Goal: Task Accomplishment & Management: Manage account settings

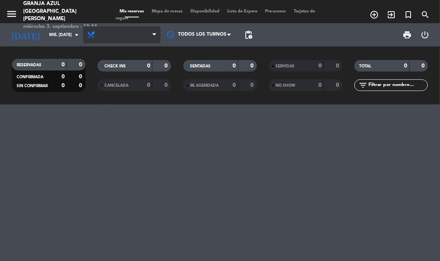
click at [154, 35] on icon at bounding box center [153, 35] width 3 height 6
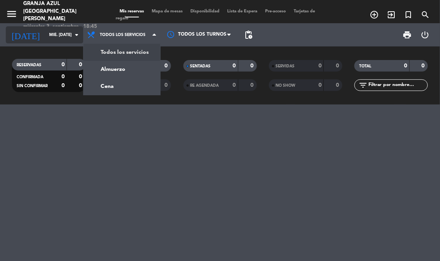
click at [74, 35] on icon "arrow_drop_down" at bounding box center [76, 34] width 9 height 9
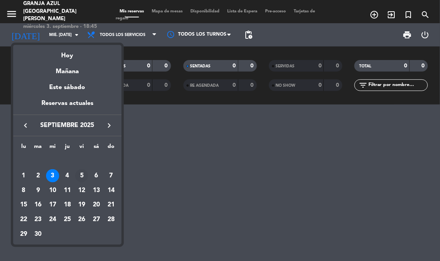
click at [82, 176] on div "5" at bounding box center [81, 175] width 13 height 13
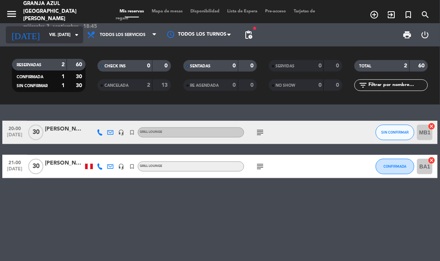
click at [69, 35] on input "vie. [DATE]" at bounding box center [73, 35] width 57 height 12
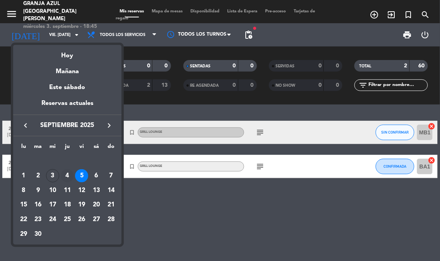
click at [67, 175] on div "4" at bounding box center [67, 175] width 13 height 13
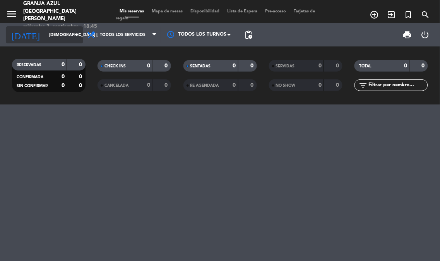
click at [55, 29] on input "[DEMOGRAPHIC_DATA] [DATE]" at bounding box center [73, 35] width 57 height 12
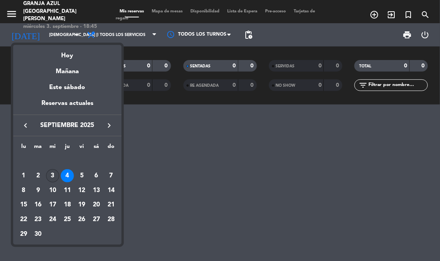
click at [52, 174] on div "3" at bounding box center [52, 175] width 13 height 13
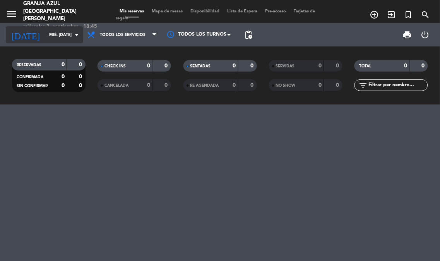
click at [64, 35] on input "mié. [DATE]" at bounding box center [73, 35] width 57 height 12
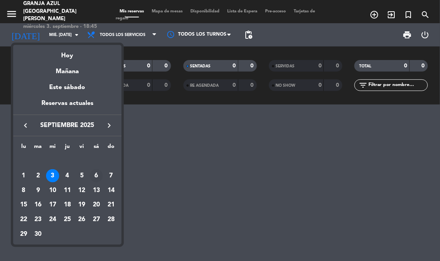
click at [95, 174] on div "6" at bounding box center [96, 175] width 13 height 13
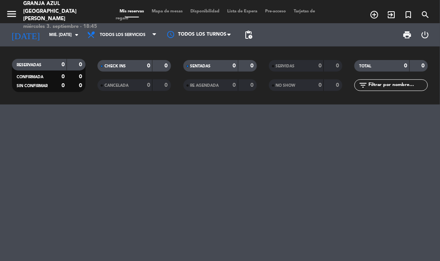
type input "sáb. [DATE]"
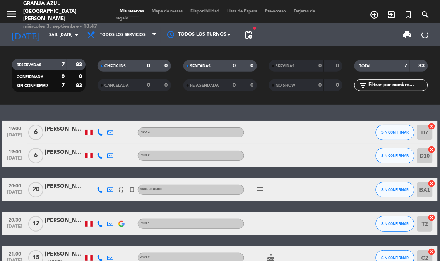
click at [351, 119] on div "19:00 [DATE] 6 [PERSON_NAME] 2 SIN CONFIRMAR D7 cancel 19:00 [DATE] 6 [PERSON_N…" at bounding box center [220, 182] width 440 height 156
click at [361, 143] on div "19:00 [DATE] 6 [PERSON_NAME] 2 SIN CONFIRMAR D7 cancel" at bounding box center [220, 132] width 436 height 23
click at [138, 151] on div "Piso 2" at bounding box center [191, 156] width 106 height 10
click at [59, 132] on div "[PERSON_NAME]" at bounding box center [64, 129] width 39 height 9
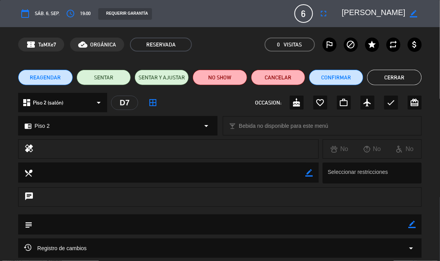
click at [120, 118] on div "chrome_reader_mode Piso 2 arrow_drop_down" at bounding box center [118, 125] width 198 height 19
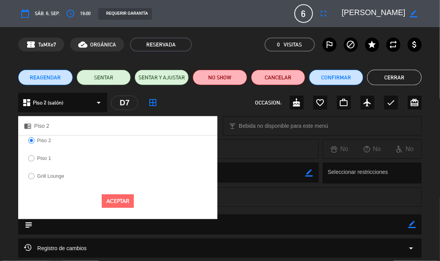
click at [249, 164] on textarea at bounding box center [169, 173] width 273 height 20
